Goal: Transaction & Acquisition: Purchase product/service

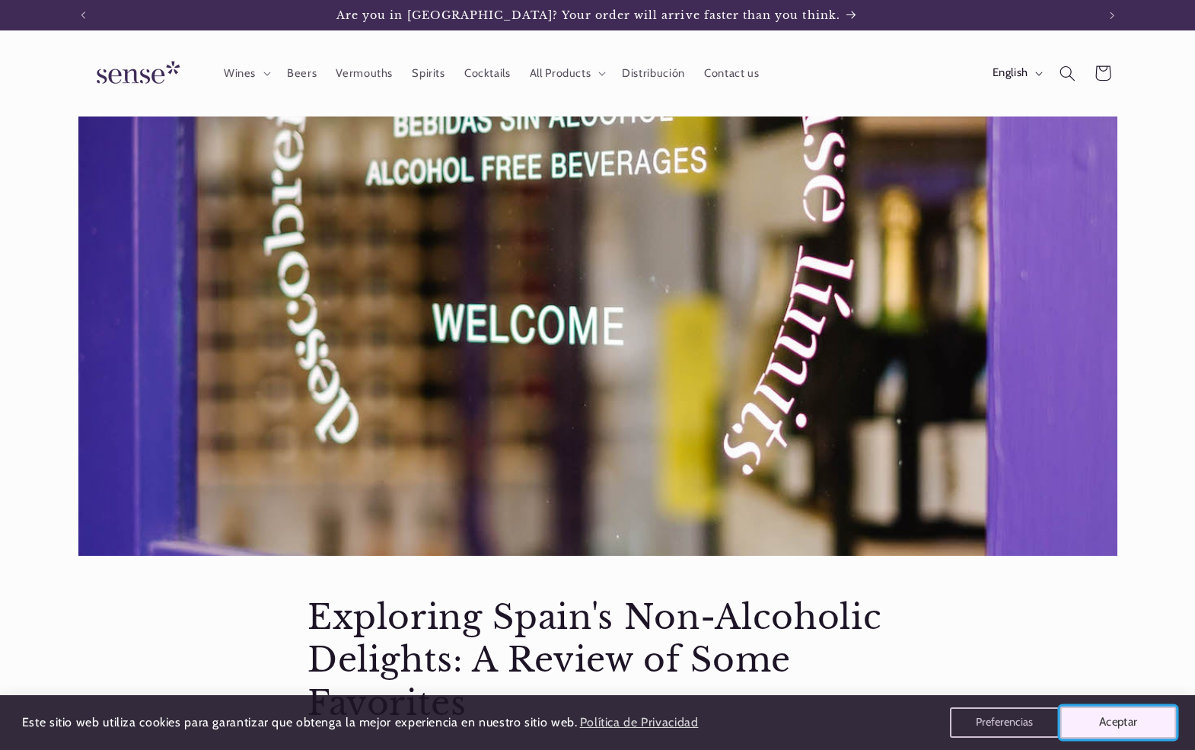
click at [1070, 713] on button "Aceptar" at bounding box center [1119, 723] width 116 height 32
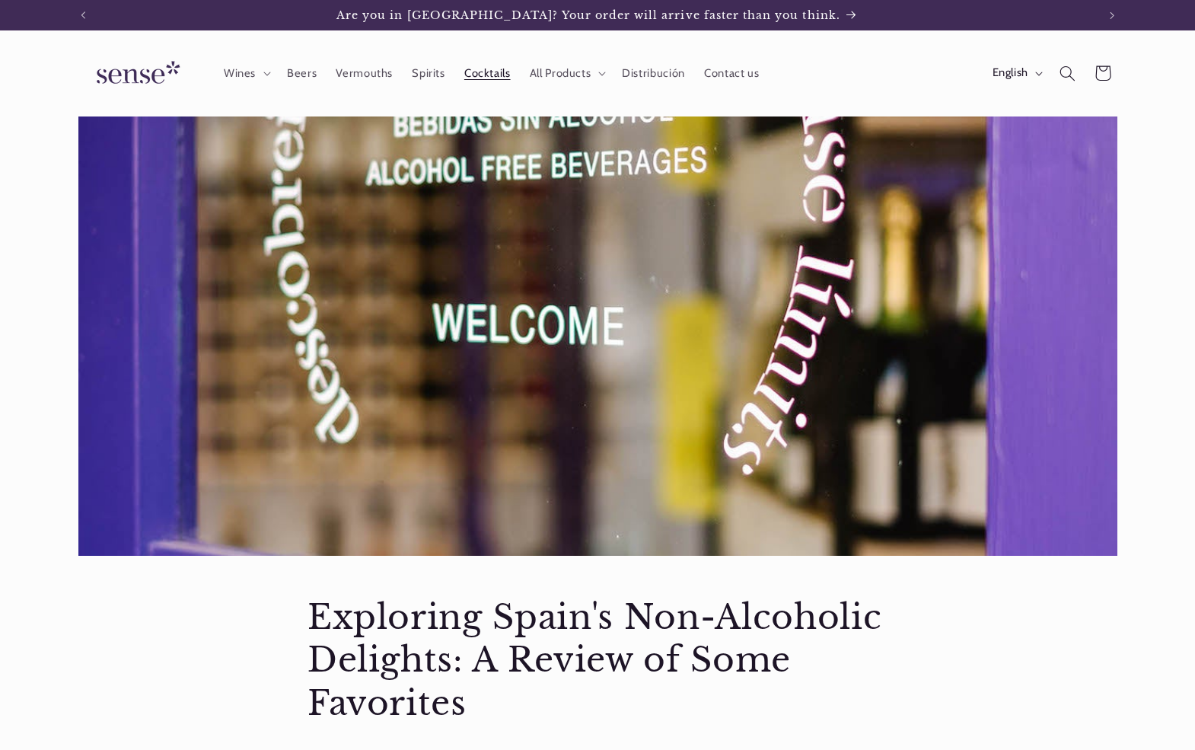
click at [455, 64] on link "Cocktails" at bounding box center [487, 72] width 65 height 33
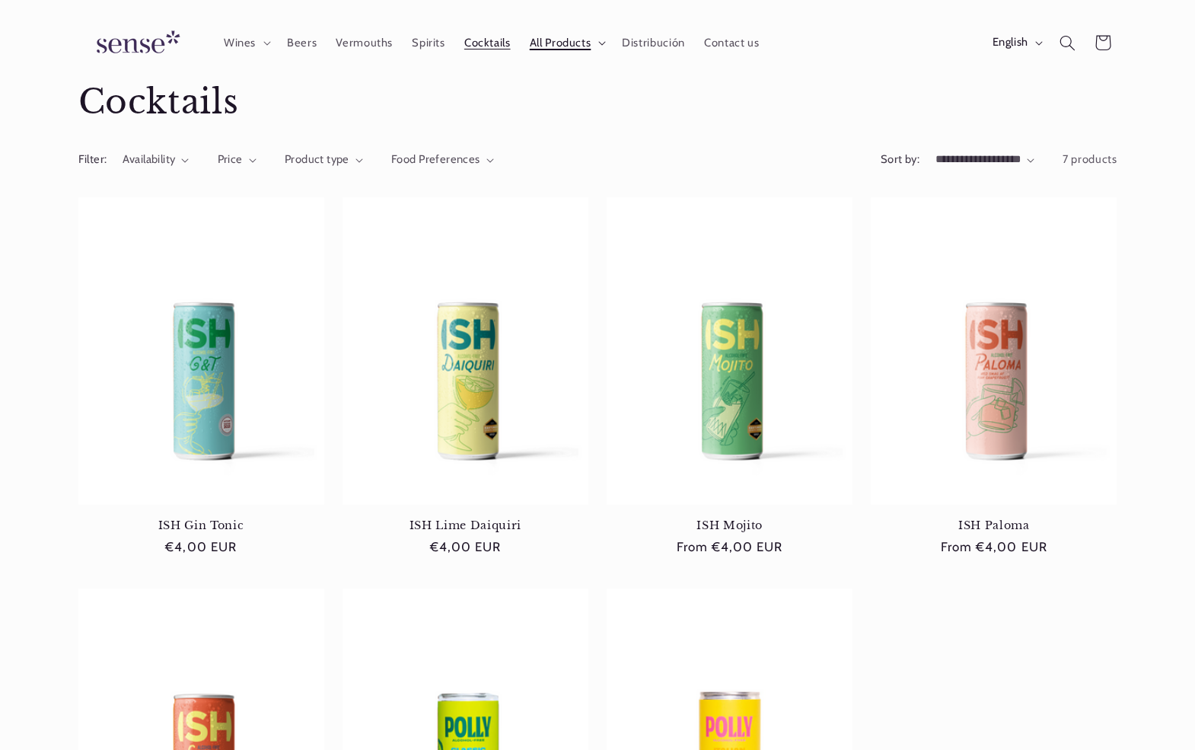
click at [595, 45] on summary "All Products" at bounding box center [566, 42] width 93 height 33
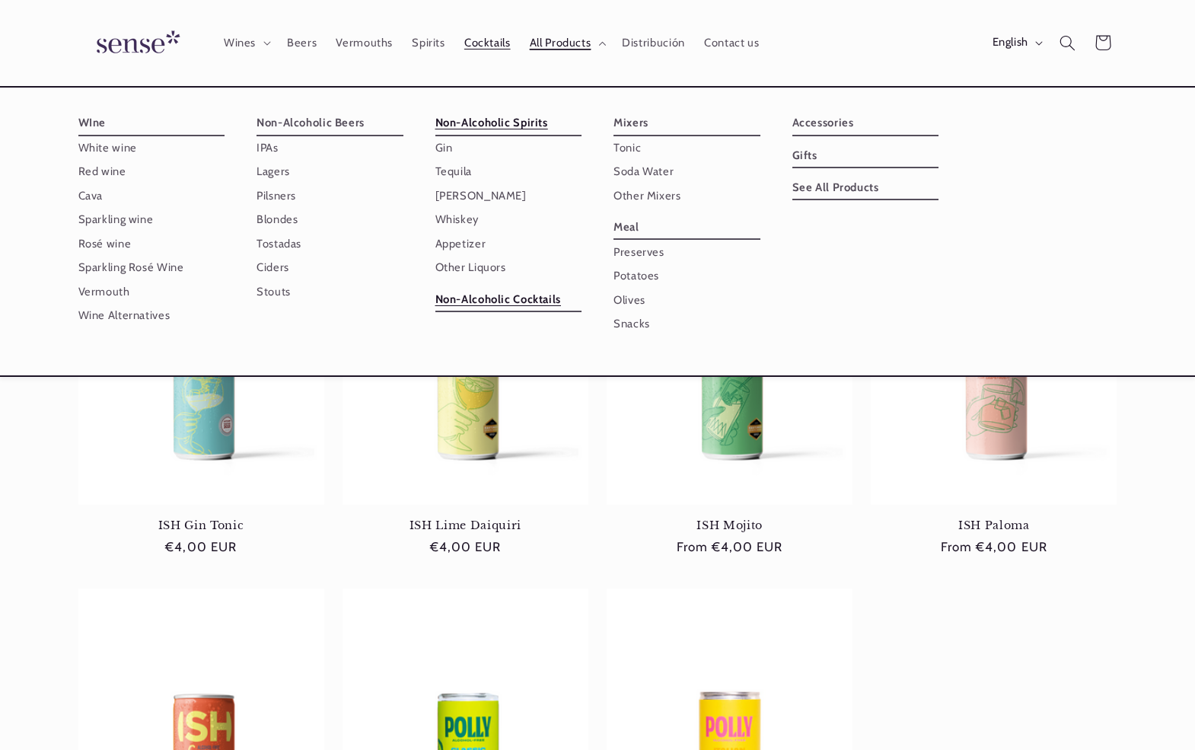
click at [513, 124] on link "Non-Alcoholic Spirits" at bounding box center [508, 123] width 147 height 24
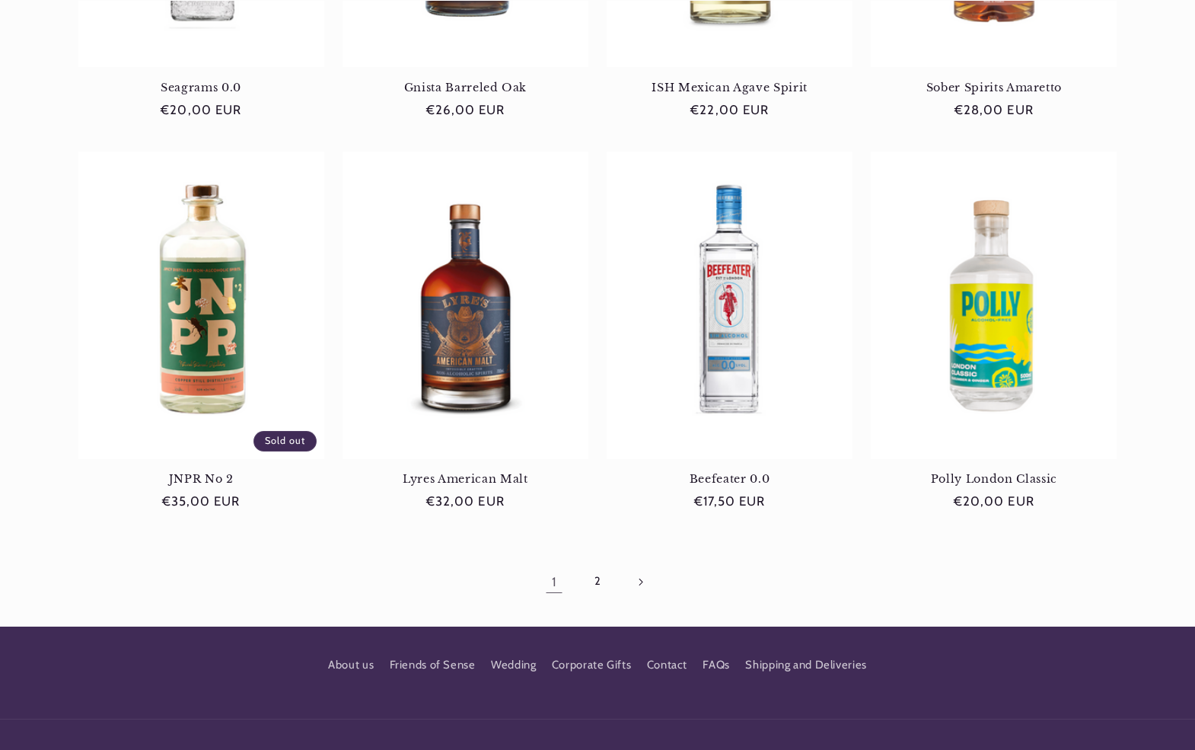
scroll to position [1295, 0]
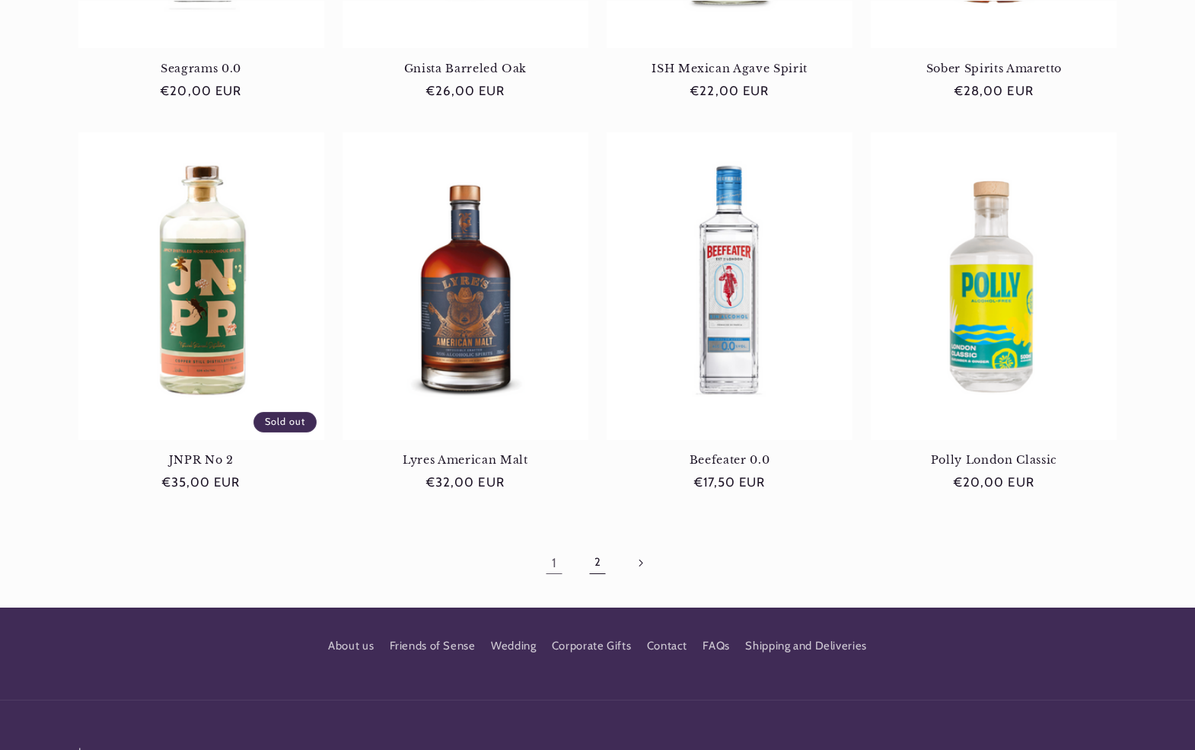
click at [611, 558] on link "2" at bounding box center [597, 562] width 35 height 35
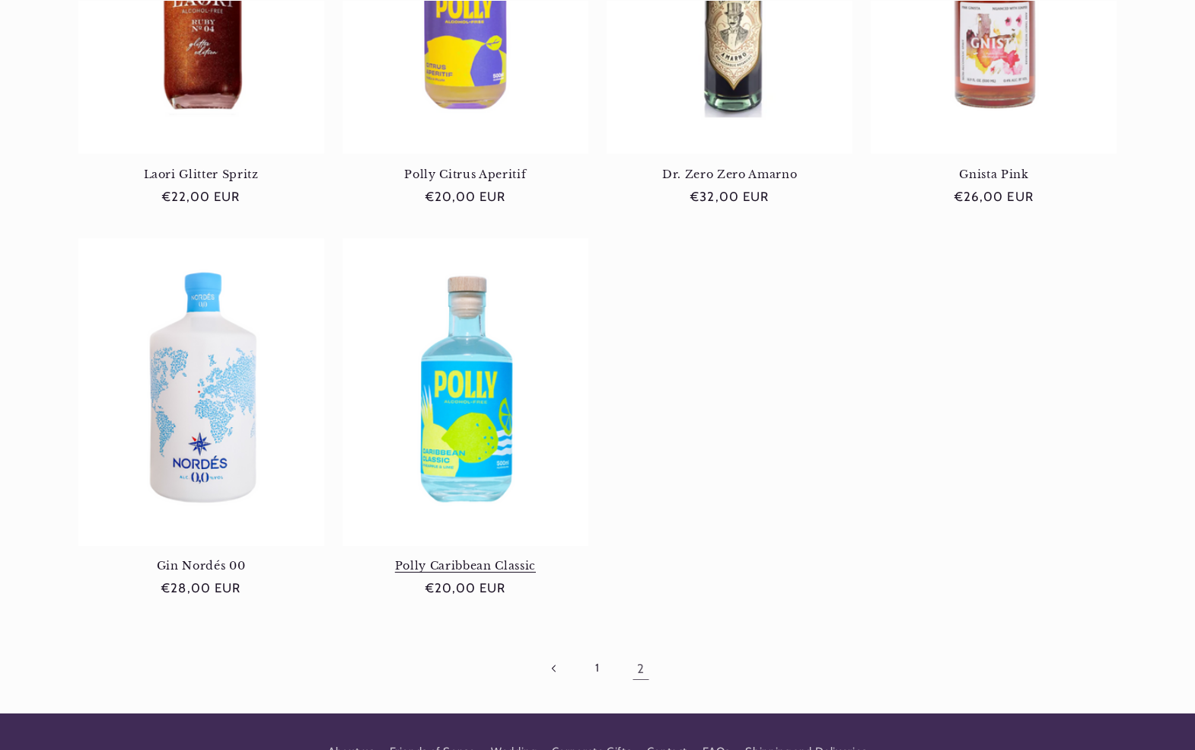
scroll to position [1193, 0]
